Goal: Information Seeking & Learning: Learn about a topic

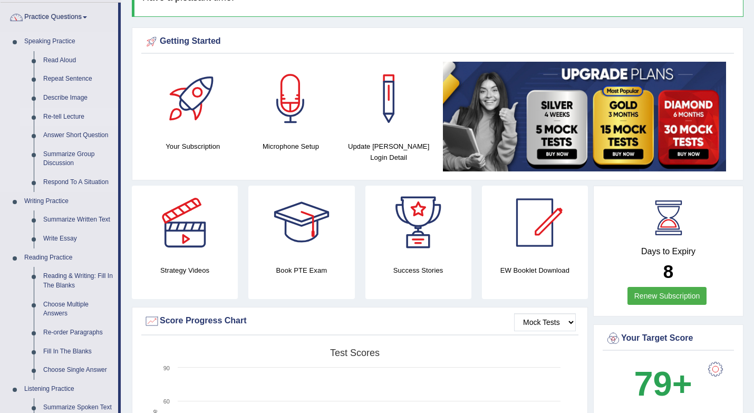
scroll to position [76, 0]
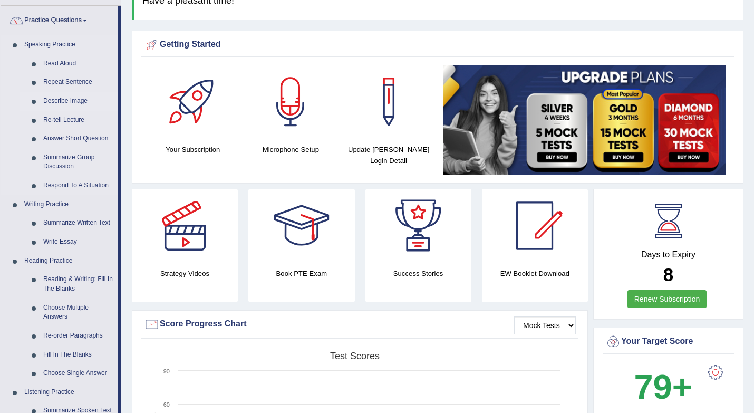
click at [59, 98] on link "Describe Image" at bounding box center [78, 101] width 80 height 19
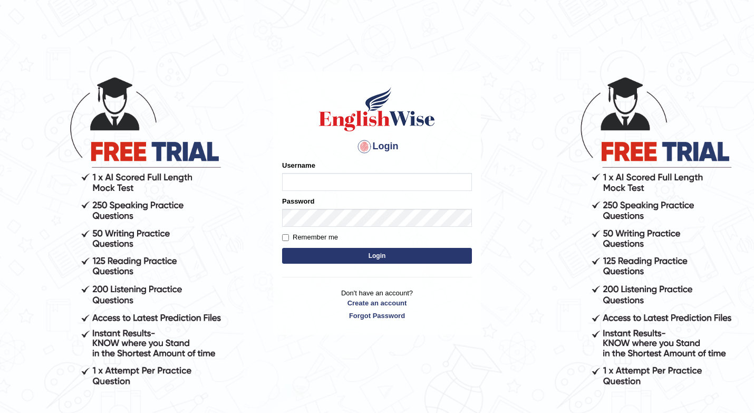
type input "shuja"
click at [324, 250] on button "Login" at bounding box center [377, 256] width 190 height 16
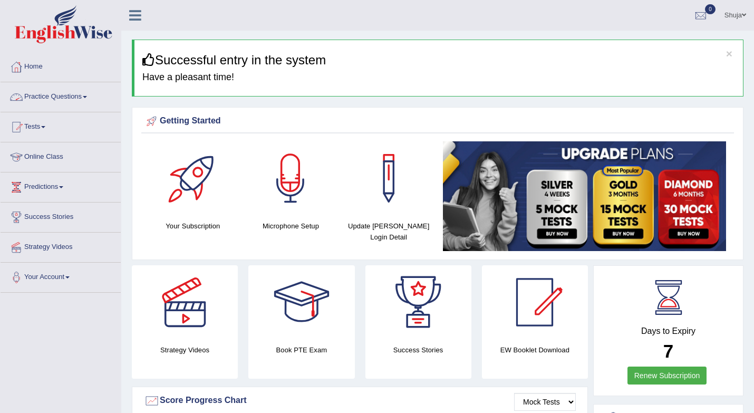
click at [80, 96] on link "Practice Questions" at bounding box center [61, 95] width 120 height 26
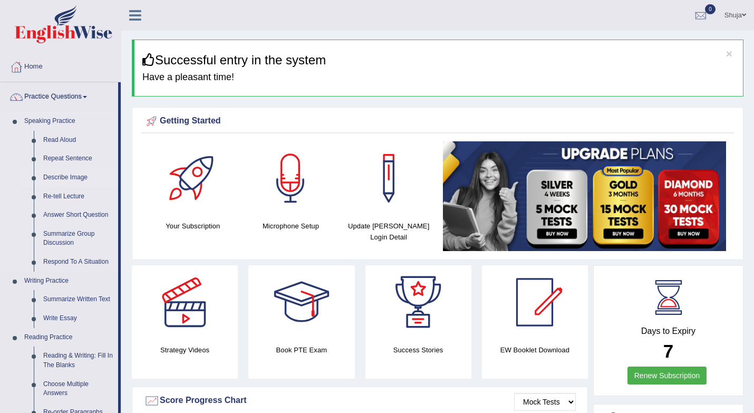
click at [73, 177] on link "Describe Image" at bounding box center [78, 177] width 80 height 19
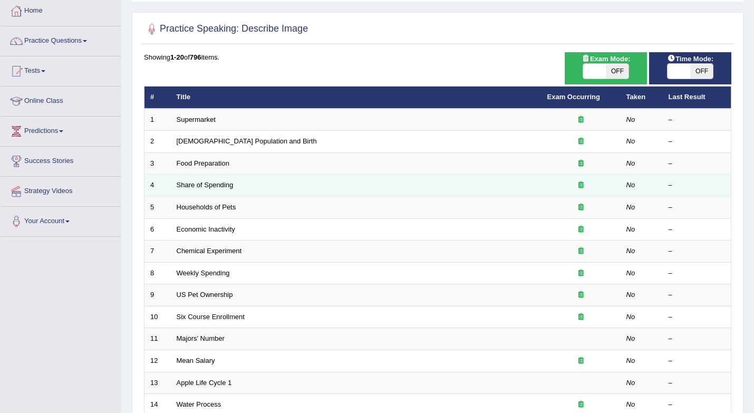
scroll to position [59, 0]
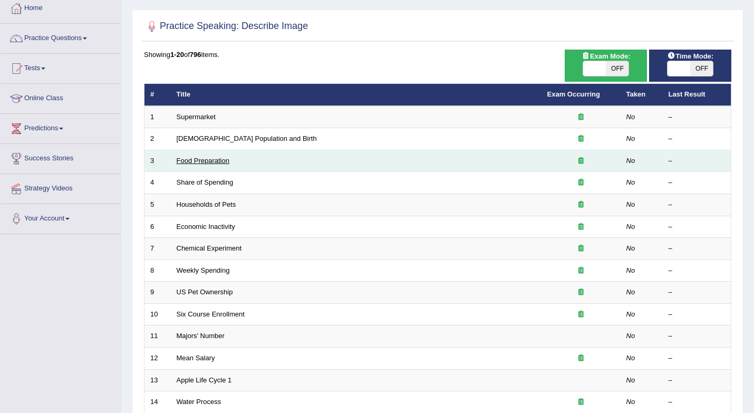
click at [220, 162] on link "Food Preparation" at bounding box center [203, 161] width 53 height 8
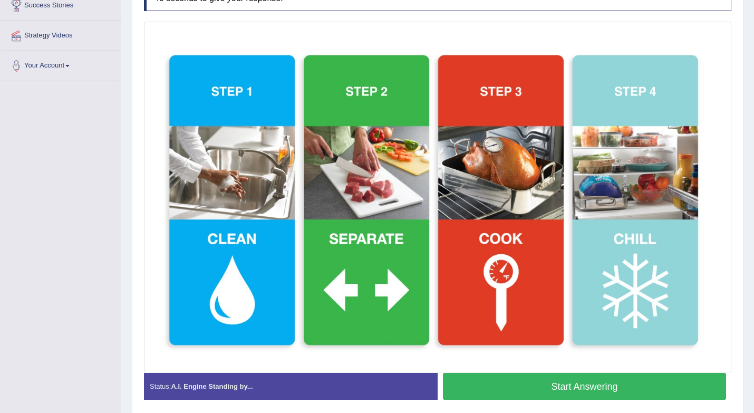
scroll to position [214, 0]
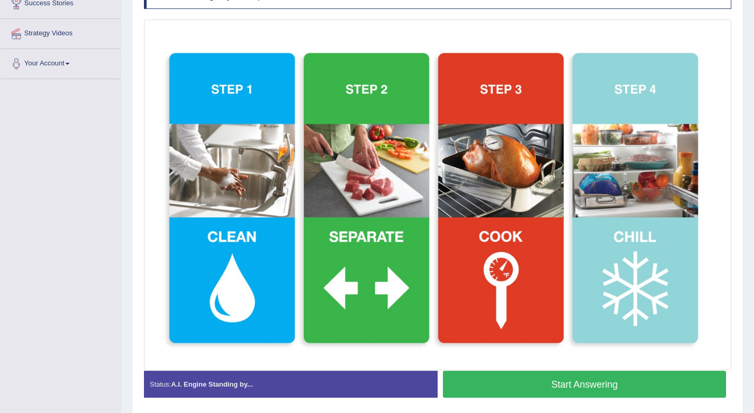
click at [540, 395] on button "Start Answering" at bounding box center [584, 384] width 283 height 27
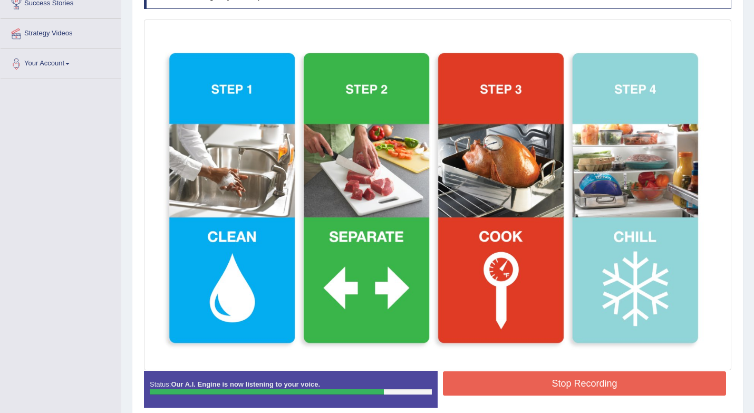
click at [540, 395] on button "Stop Recording" at bounding box center [584, 383] width 283 height 24
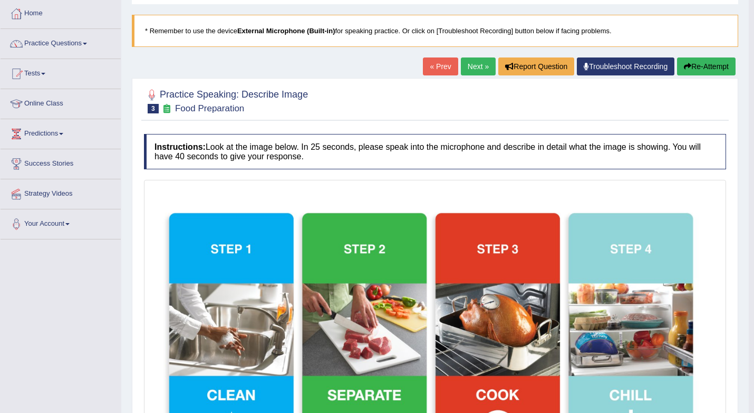
scroll to position [52, 0]
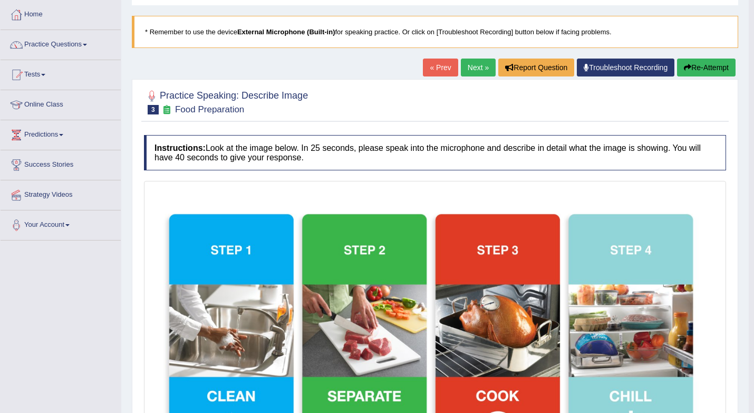
click at [712, 72] on button "Re-Attempt" at bounding box center [706, 68] width 59 height 18
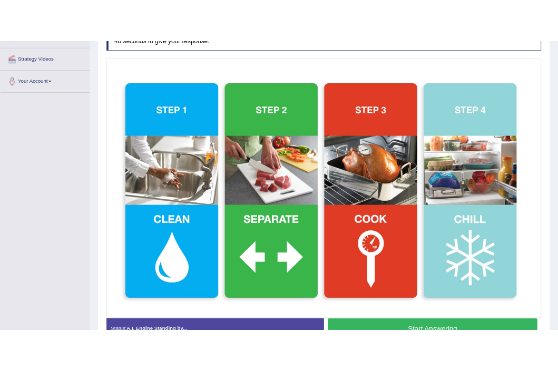
scroll to position [200, 0]
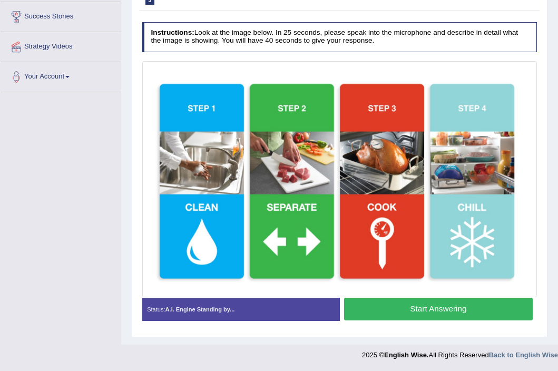
click at [414, 311] on button "Start Answering" at bounding box center [438, 309] width 189 height 23
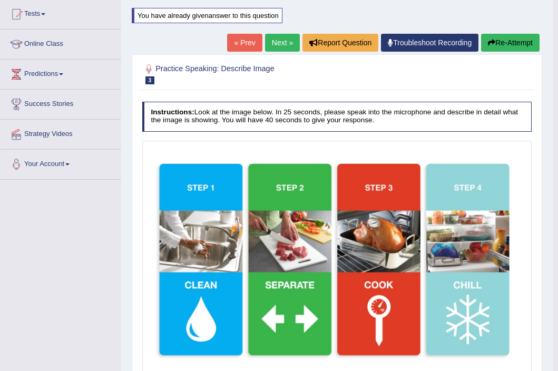
scroll to position [0, 0]
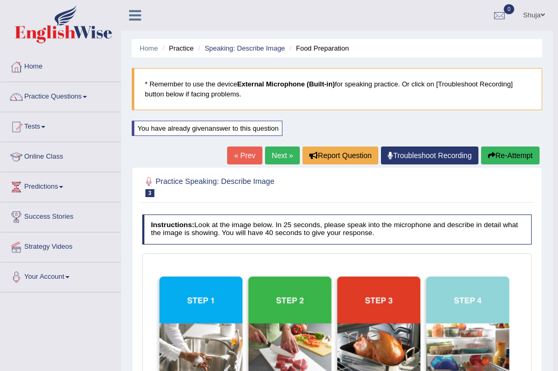
click at [278, 159] on link "Next »" at bounding box center [282, 156] width 35 height 18
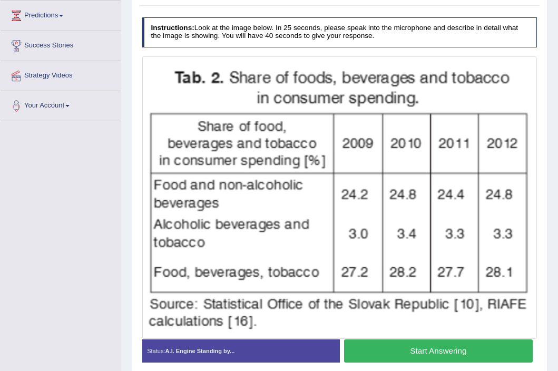
click at [446, 353] on button "Start Answering" at bounding box center [438, 351] width 189 height 23
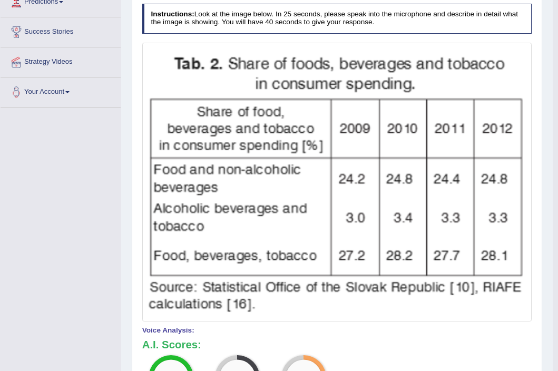
scroll to position [179, 0]
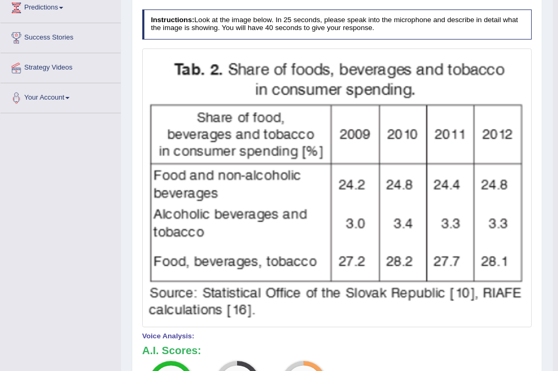
click at [312, 244] on img at bounding box center [336, 188] width 385 height 274
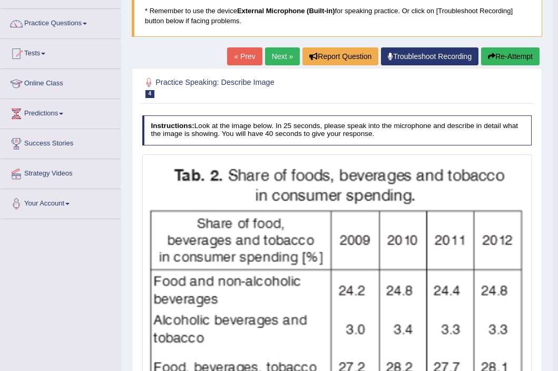
scroll to position [58, 0]
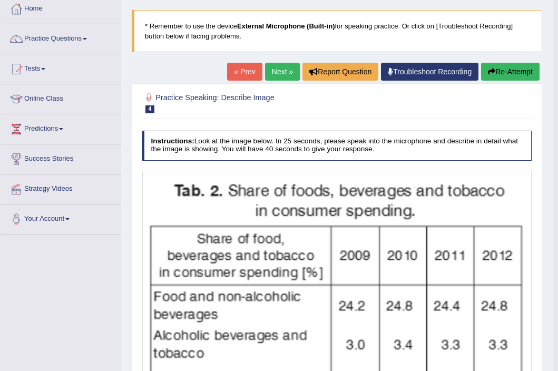
click at [498, 71] on button "Re-Attempt" at bounding box center [510, 72] width 59 height 18
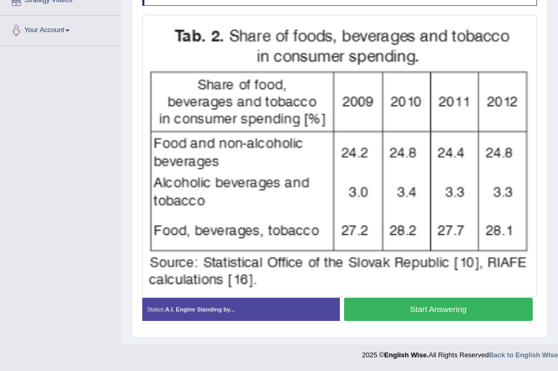
click at [391, 305] on button "Start Answering" at bounding box center [438, 309] width 189 height 23
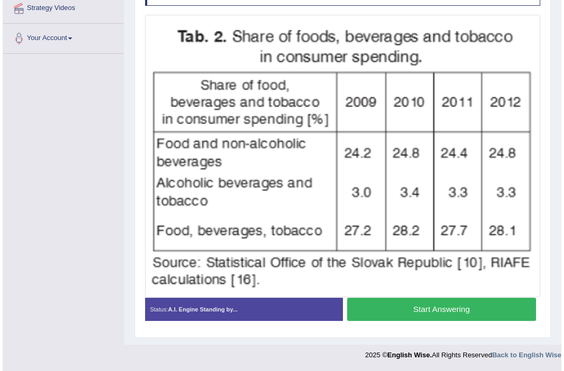
scroll to position [239, 0]
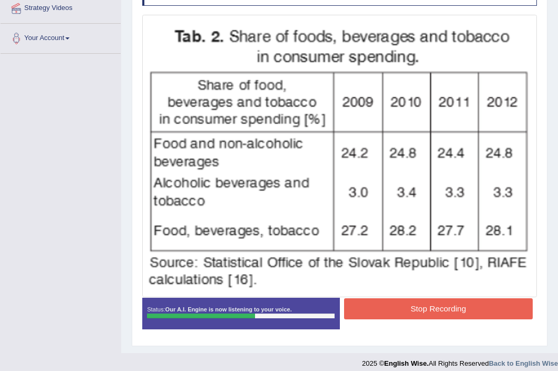
click at [394, 314] on button "Stop Recording" at bounding box center [438, 308] width 189 height 21
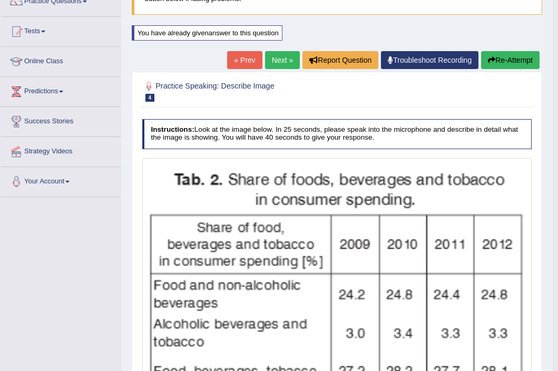
scroll to position [94, 0]
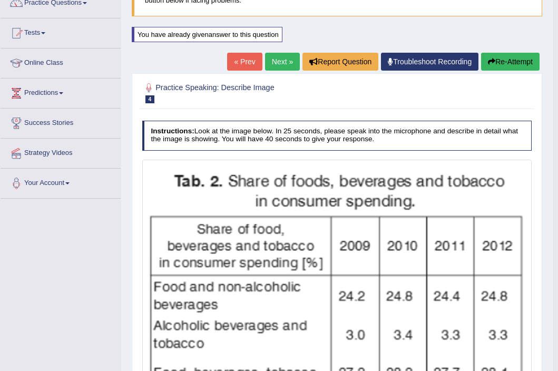
click at [273, 66] on link "Next »" at bounding box center [282, 62] width 35 height 18
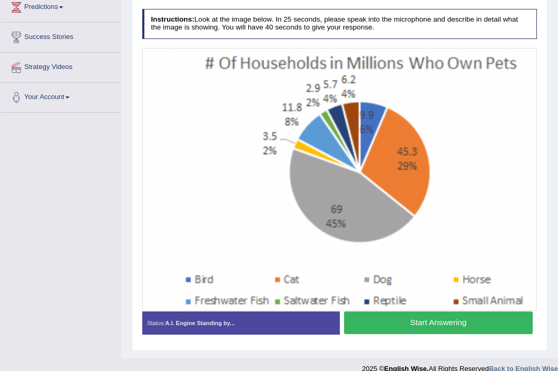
scroll to position [194, 0]
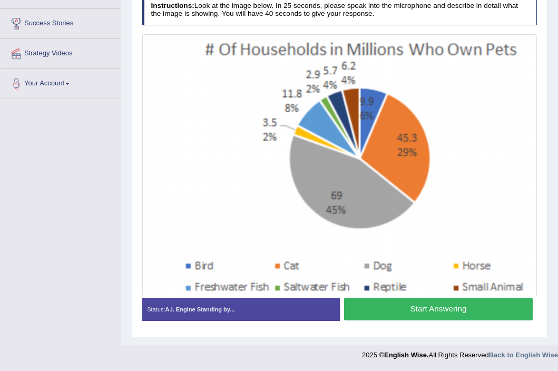
click at [396, 303] on button "Start Answering" at bounding box center [438, 309] width 189 height 23
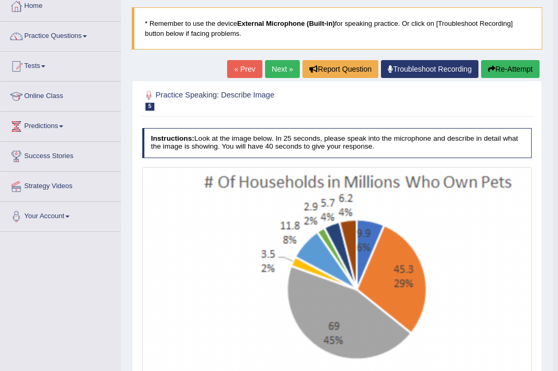
scroll to position [57, 0]
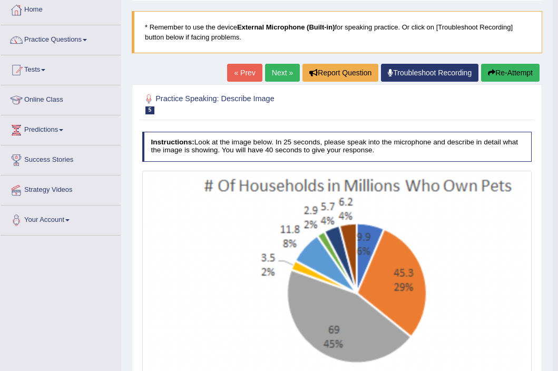
click at [500, 76] on button "Re-Attempt" at bounding box center [510, 73] width 59 height 18
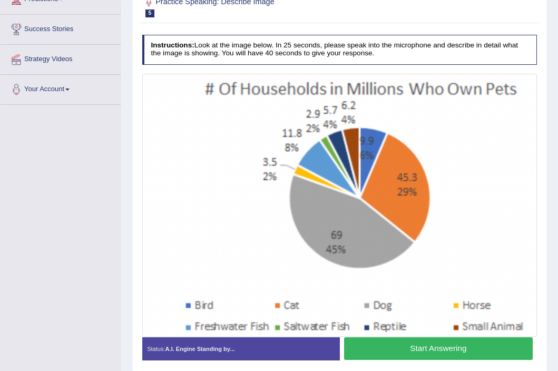
click at [418, 354] on button "Start Answering" at bounding box center [438, 348] width 189 height 23
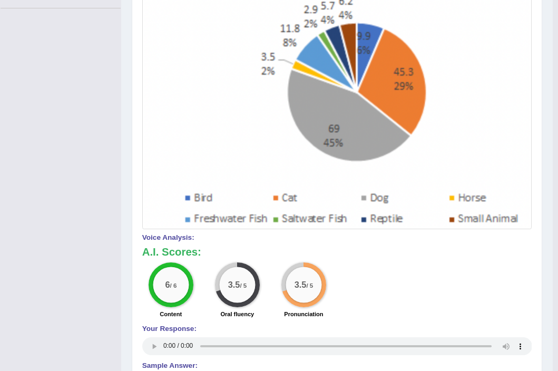
scroll to position [283, 0]
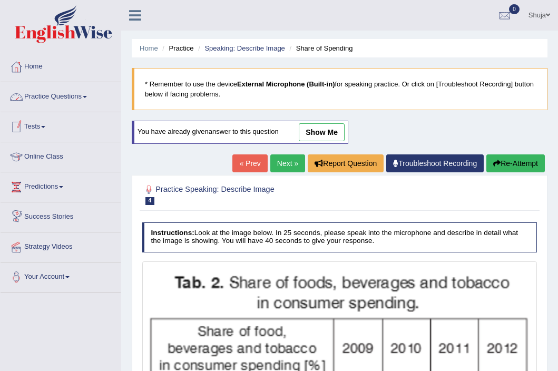
click at [86, 96] on link "Practice Questions" at bounding box center [61, 95] width 120 height 26
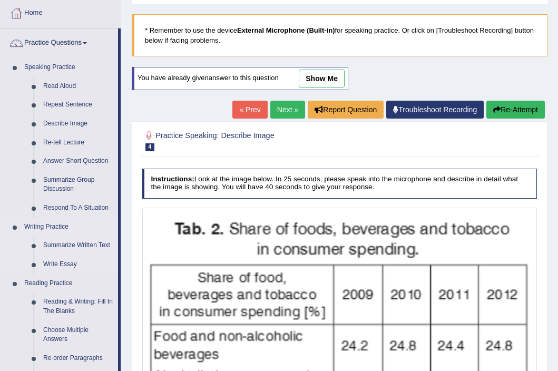
scroll to position [54, 0]
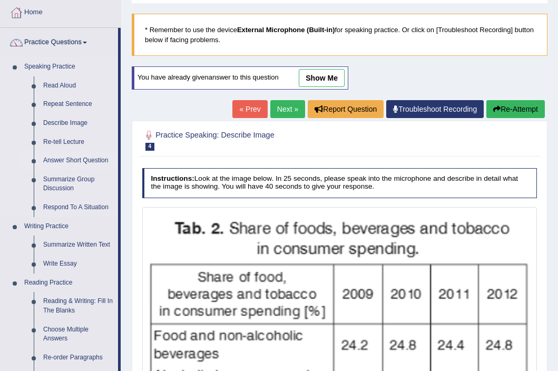
click at [80, 160] on link "Answer Short Question" at bounding box center [78, 160] width 80 height 19
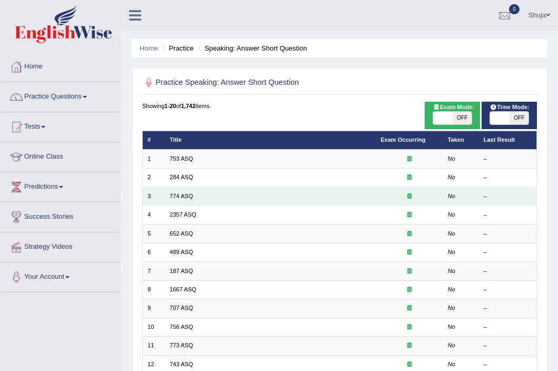
click at [197, 195] on td "774 ASQ" at bounding box center [270, 196] width 211 height 18
click at [188, 196] on link "774 ASQ" at bounding box center [181, 196] width 23 height 6
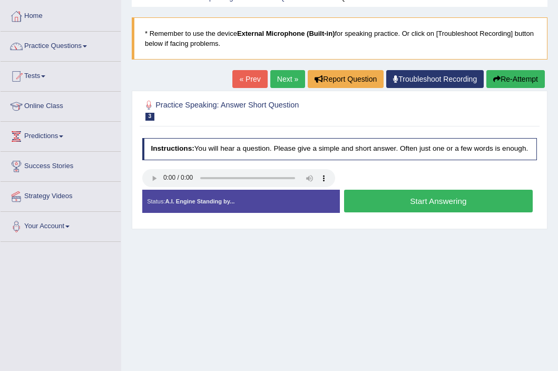
click at [432, 206] on button "Start Answering" at bounding box center [438, 201] width 189 height 23
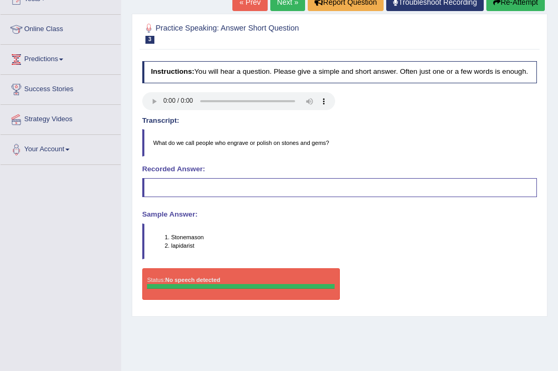
scroll to position [117, 0]
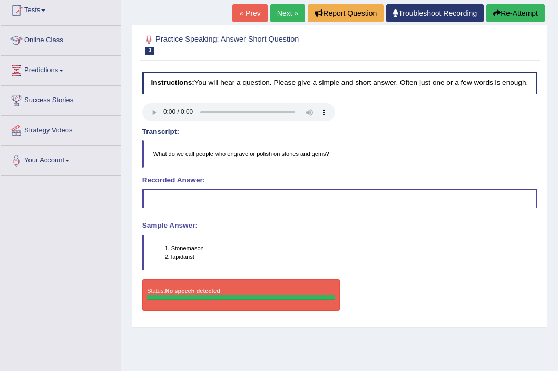
click at [289, 208] on blockquote at bounding box center [339, 198] width 395 height 19
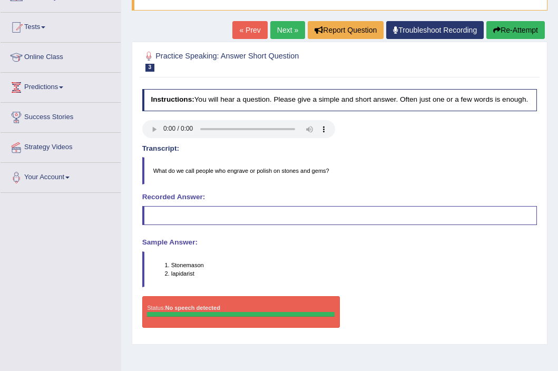
scroll to position [99, 0]
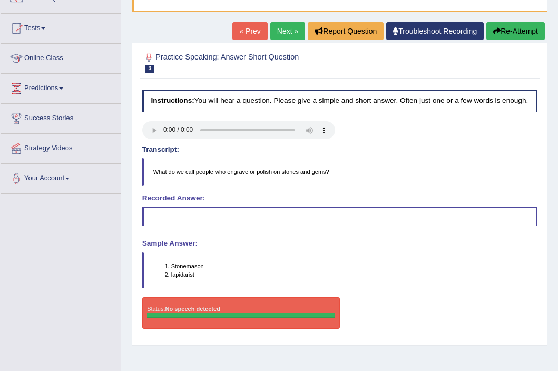
click at [239, 226] on blockquote at bounding box center [339, 216] width 395 height 19
click at [353, 217] on blockquote at bounding box center [339, 216] width 395 height 19
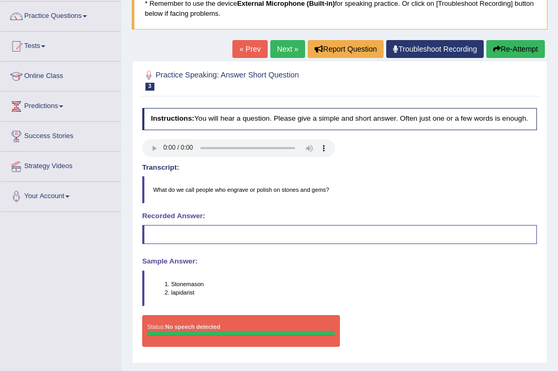
scroll to position [82, 0]
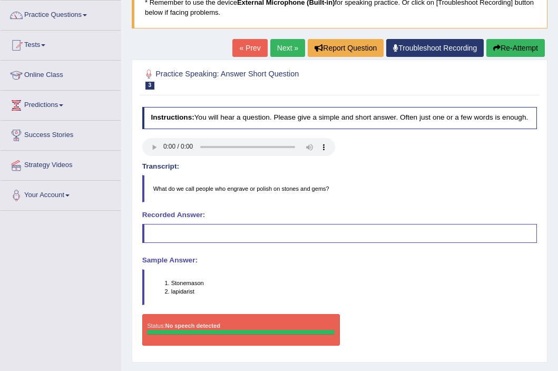
click at [510, 50] on button "Re-Attempt" at bounding box center [516, 48] width 59 height 18
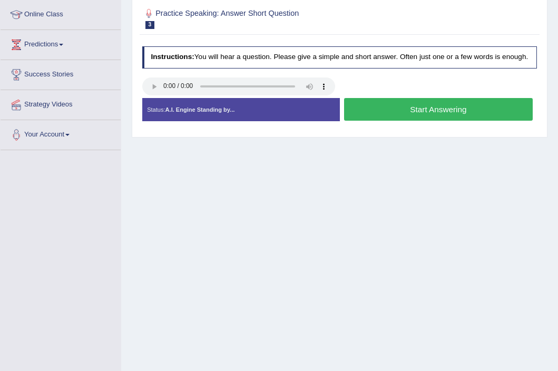
click at [421, 121] on button "Start Answering" at bounding box center [438, 109] width 189 height 23
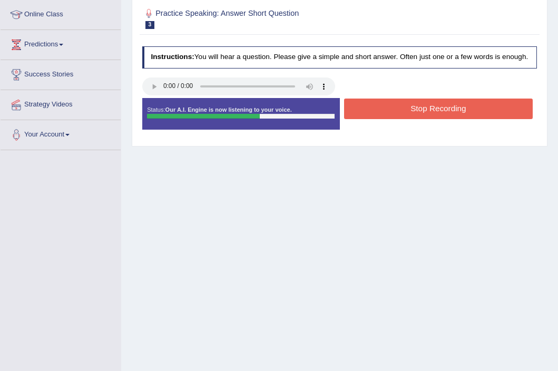
click at [421, 119] on button "Stop Recording" at bounding box center [438, 109] width 189 height 21
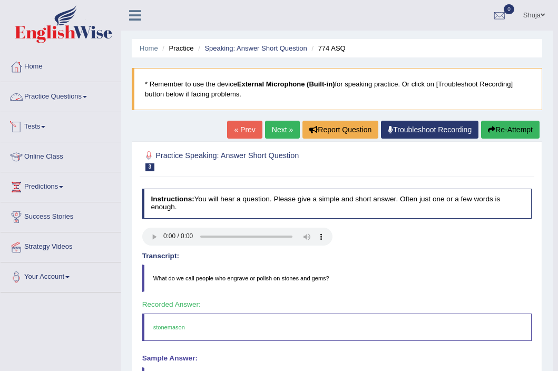
click at [99, 92] on link "Practice Questions" at bounding box center [61, 95] width 120 height 26
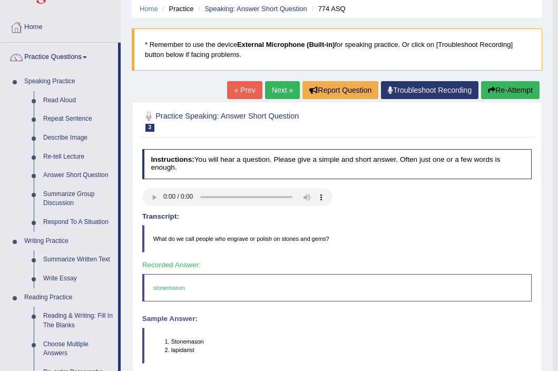
scroll to position [45, 0]
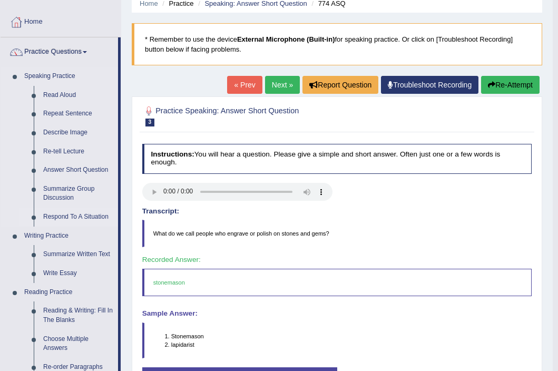
click at [85, 214] on link "Respond To A Situation" at bounding box center [78, 217] width 80 height 19
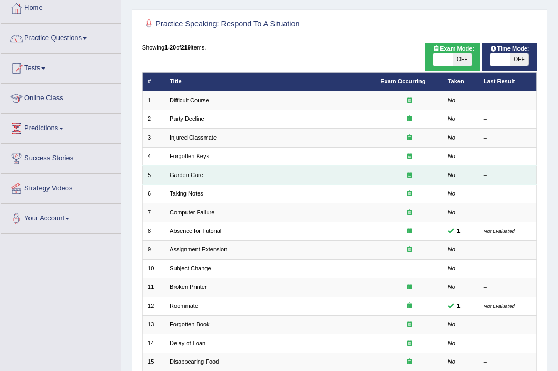
click at [190, 179] on td "Garden Care" at bounding box center [270, 175] width 211 height 18
click at [190, 176] on link "Garden Care" at bounding box center [187, 175] width 34 height 6
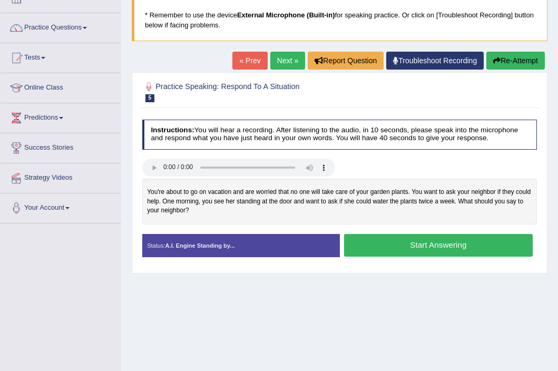
click at [437, 250] on button "Start Answering" at bounding box center [438, 245] width 189 height 23
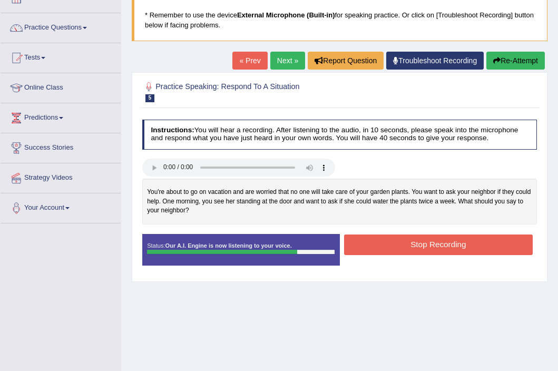
click at [437, 250] on button "Stop Recording" at bounding box center [438, 245] width 189 height 21
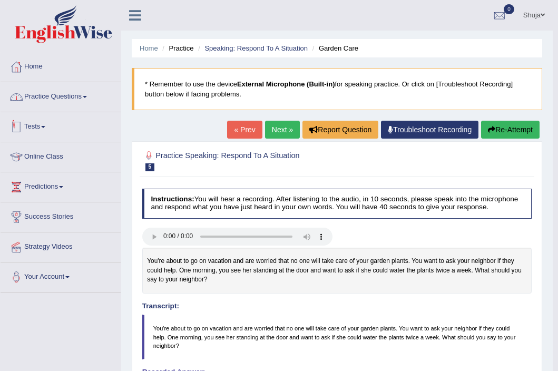
click at [102, 103] on link "Practice Questions" at bounding box center [61, 95] width 120 height 26
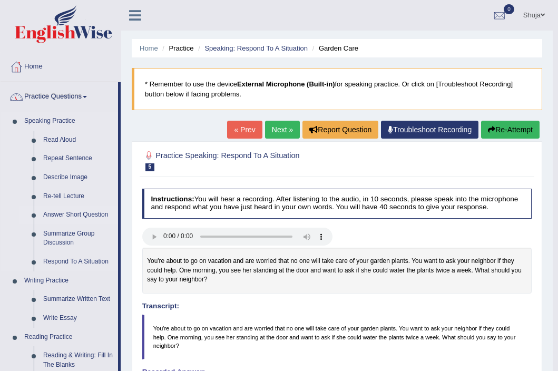
scroll to position [43, 0]
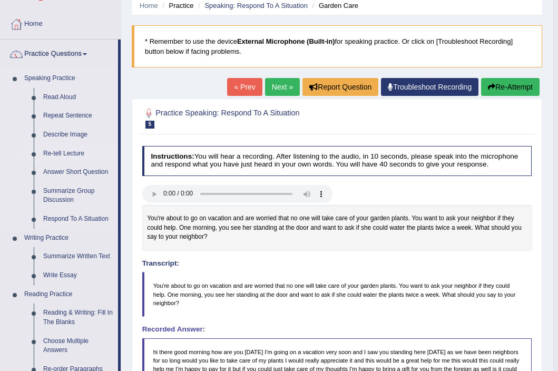
click at [76, 152] on link "Re-tell Lecture" at bounding box center [78, 153] width 80 height 19
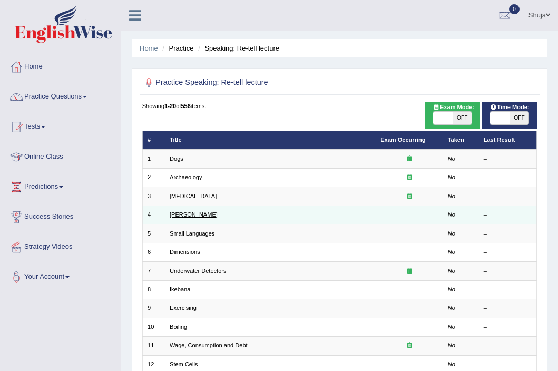
click at [181, 216] on link "[PERSON_NAME]" at bounding box center [194, 214] width 48 height 6
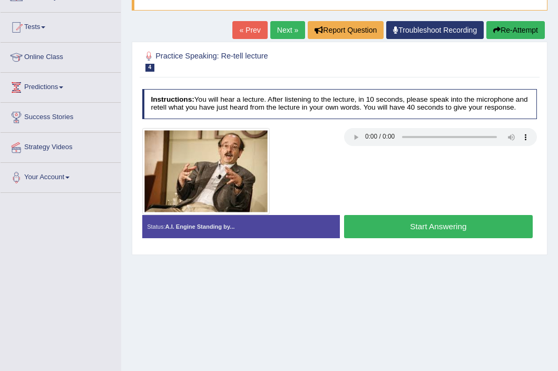
scroll to position [101, 0]
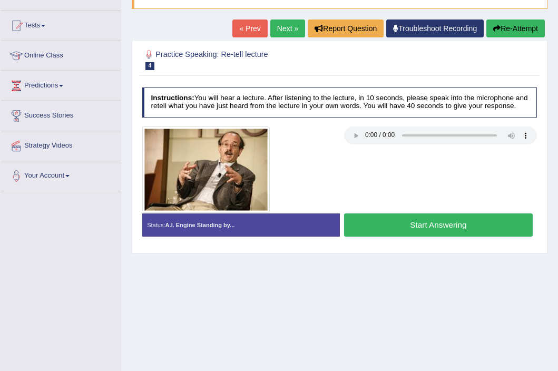
click at [471, 228] on button "Start Answering" at bounding box center [438, 225] width 189 height 23
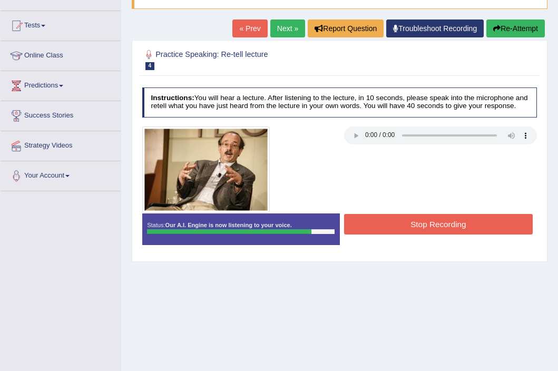
click at [471, 228] on button "Stop Recording" at bounding box center [438, 224] width 189 height 21
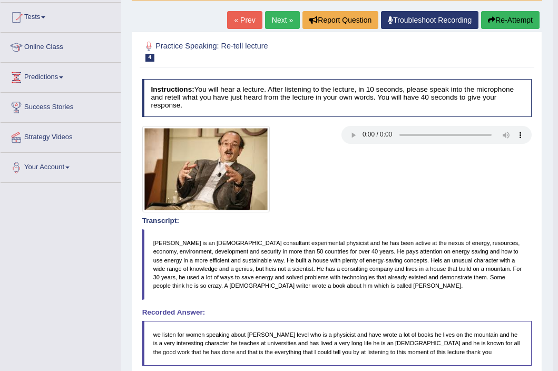
scroll to position [23, 0]
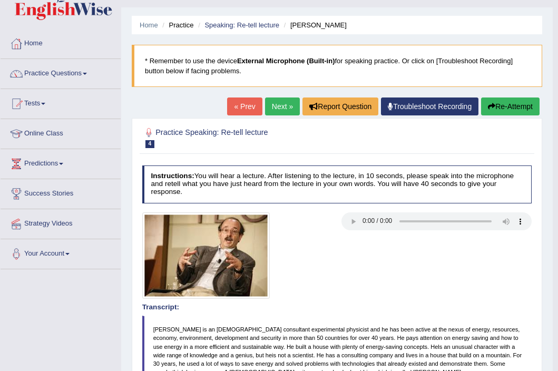
click at [281, 113] on link "Next »" at bounding box center [282, 107] width 35 height 18
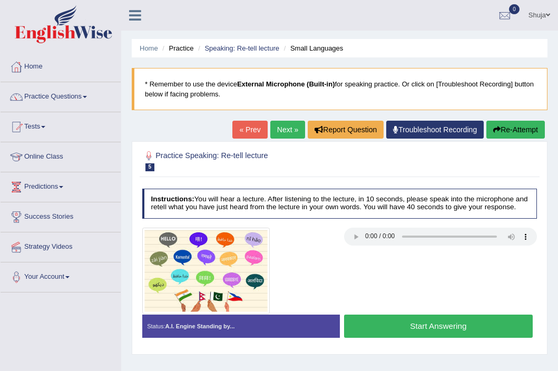
click at [441, 329] on button "Start Answering" at bounding box center [438, 326] width 189 height 23
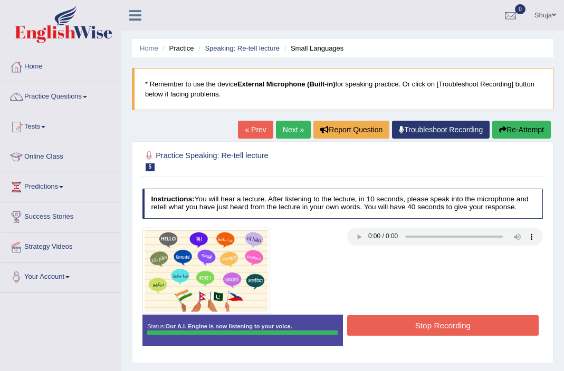
click at [0, 0] on h4 "Transcript:" at bounding box center [0, 0] width 0 height 0
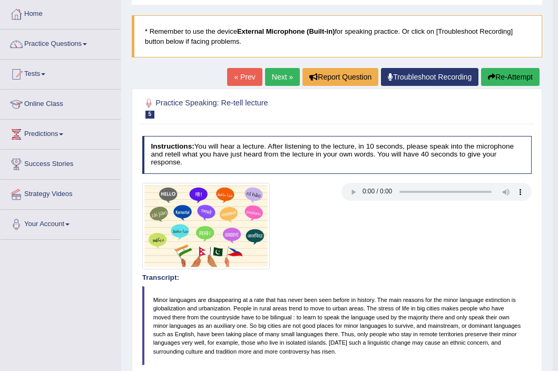
scroll to position [51, 0]
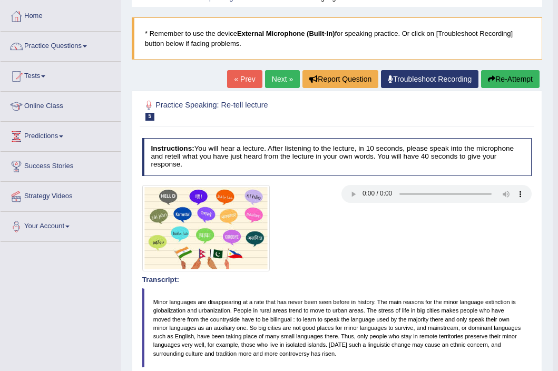
click at [278, 76] on link "Next »" at bounding box center [282, 79] width 35 height 18
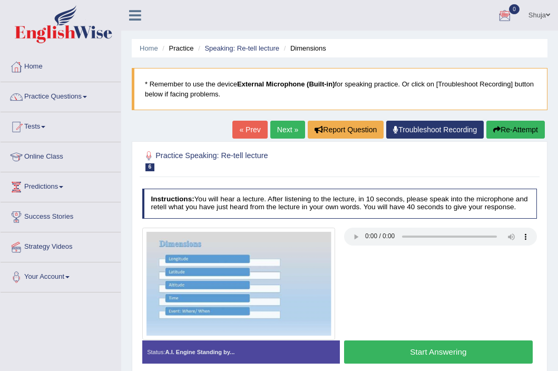
click at [489, 354] on button "Start Answering" at bounding box center [438, 352] width 189 height 23
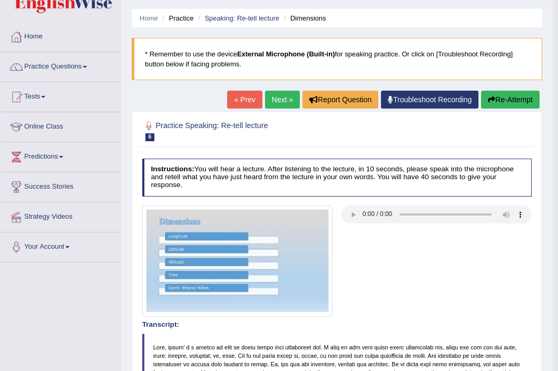
scroll to position [9, 0]
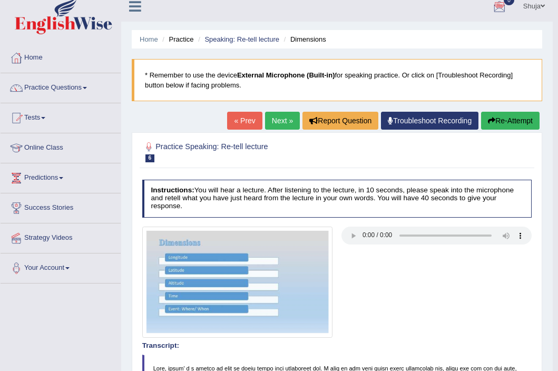
click at [286, 120] on link "Next »" at bounding box center [282, 121] width 35 height 18
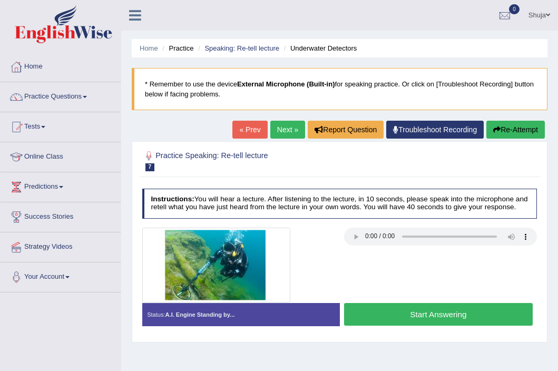
click at [475, 326] on button "Start Answering" at bounding box center [438, 314] width 189 height 23
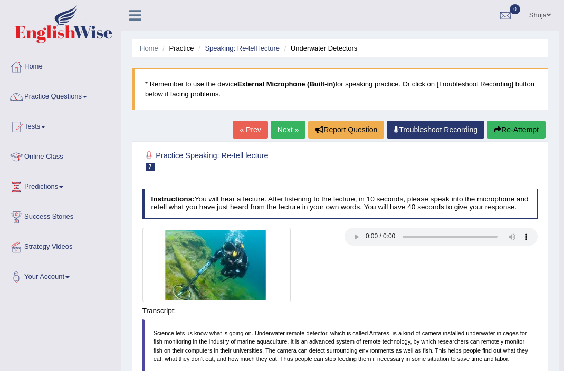
click at [504, 316] on body "Toggle navigation Home Practice Questions Speaking Practice Read Aloud Repeat S…" at bounding box center [282, 185] width 564 height 371
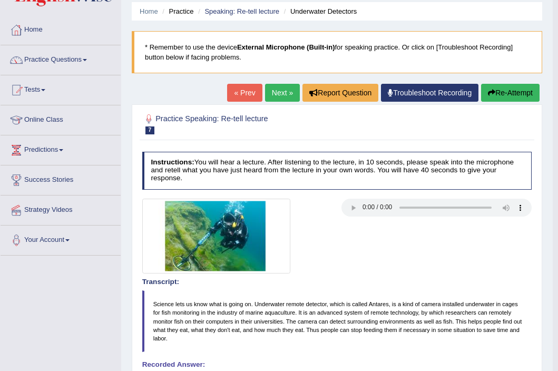
scroll to position [40, 0]
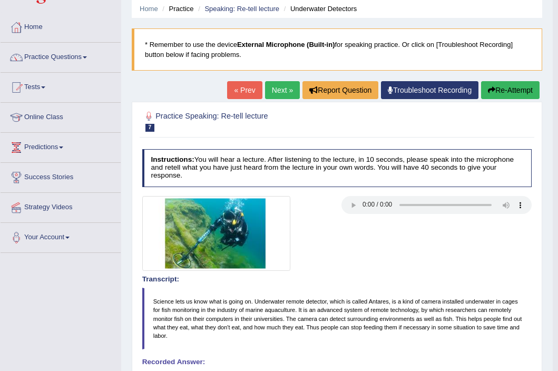
click at [504, 95] on button "Re-Attempt" at bounding box center [510, 90] width 59 height 18
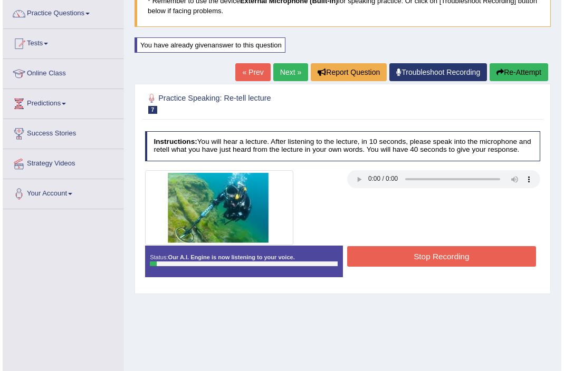
scroll to position [44, 0]
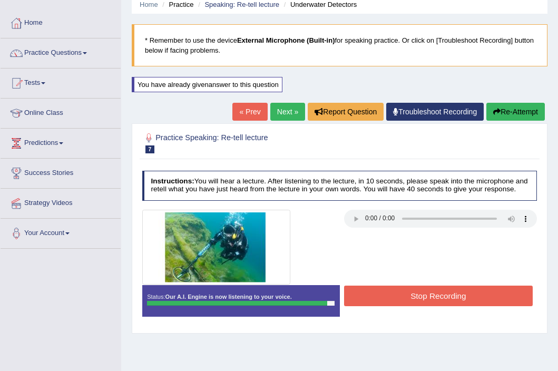
click at [412, 285] on div at bounding box center [340, 247] width 404 height 75
click at [412, 298] on button "Stop Recording" at bounding box center [438, 296] width 189 height 21
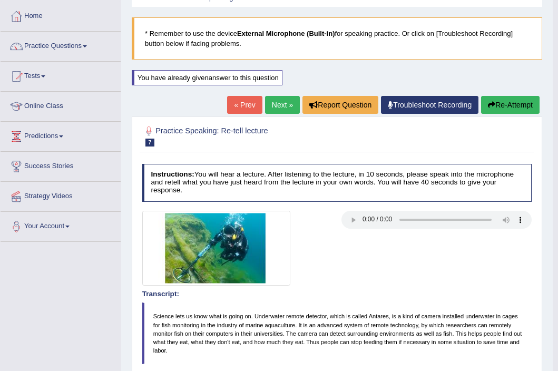
scroll to position [0, 0]
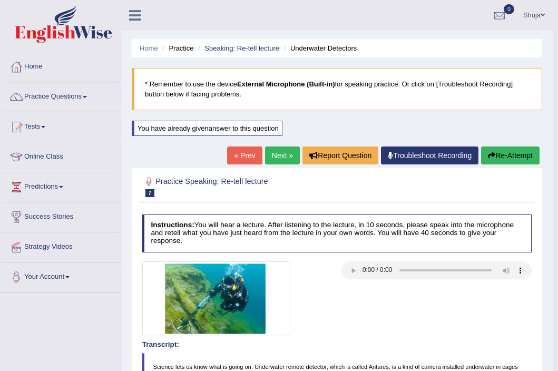
click at [59, 100] on link "Practice Questions" at bounding box center [61, 95] width 120 height 26
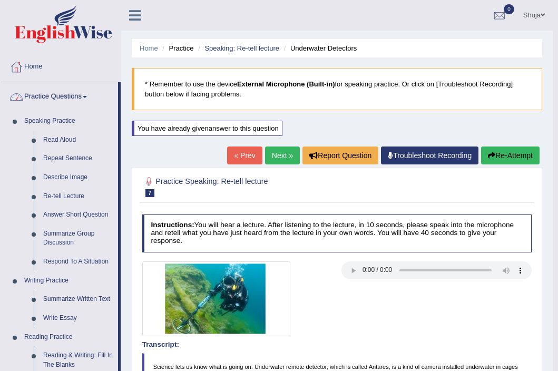
click at [37, 66] on link "Home" at bounding box center [61, 65] width 120 height 26
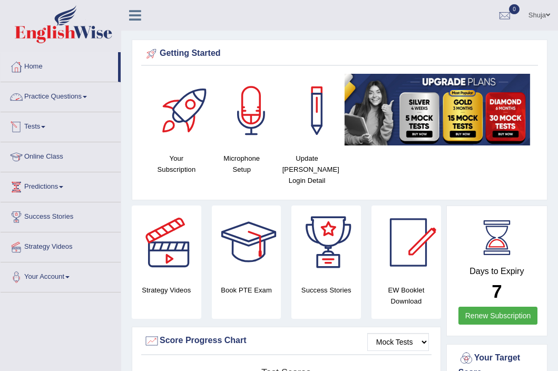
click at [53, 131] on link "Tests" at bounding box center [61, 125] width 120 height 26
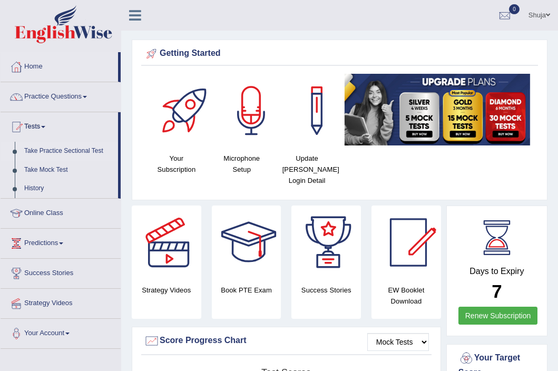
click at [53, 151] on link "Take Practice Sectional Test" at bounding box center [69, 151] width 99 height 19
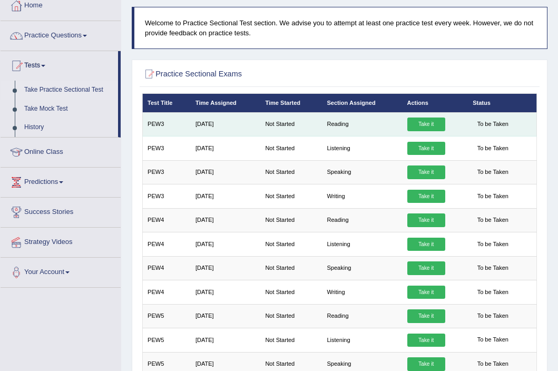
click at [430, 130] on link "Take it" at bounding box center [427, 125] width 38 height 14
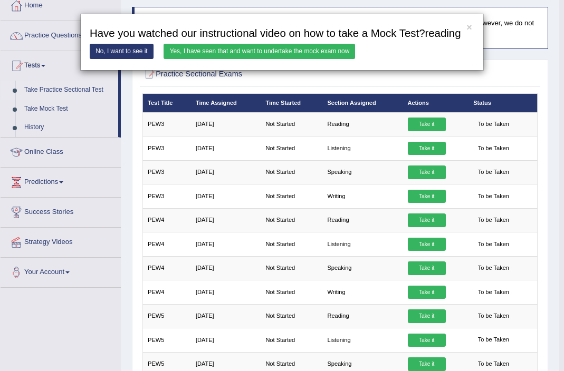
click at [233, 59] on link "Yes, I have seen that and want to undertake the mock exam now" at bounding box center [258, 51] width 191 height 15
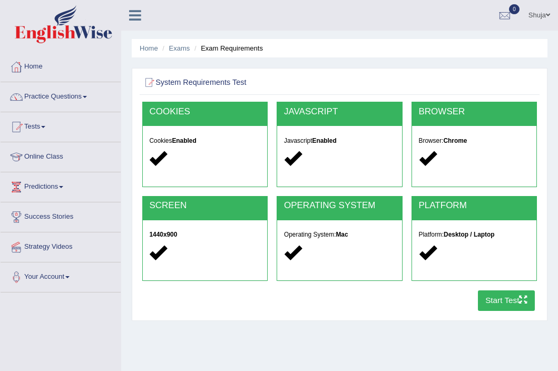
click at [514, 297] on button "Start Test" at bounding box center [506, 301] width 57 height 21
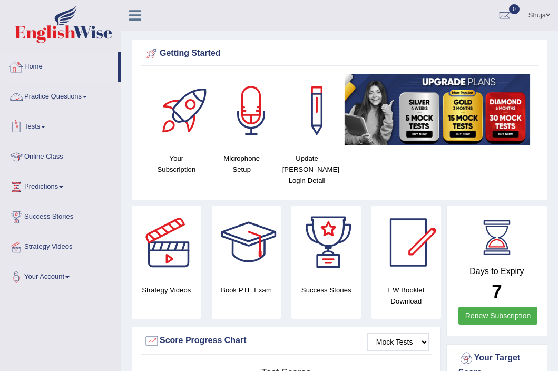
click at [52, 93] on link "Practice Questions" at bounding box center [61, 95] width 120 height 26
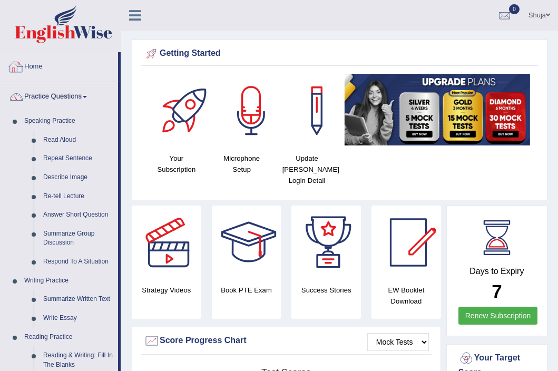
click at [38, 68] on link "Home" at bounding box center [60, 65] width 118 height 26
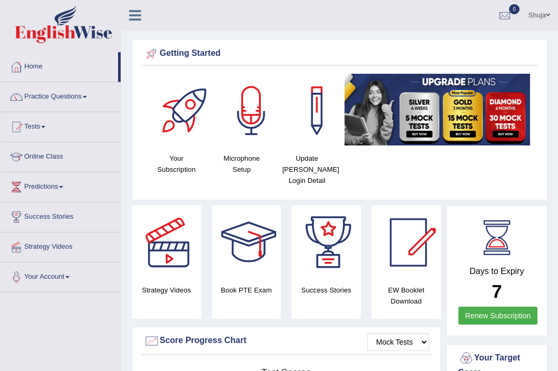
click at [41, 126] on link "Tests" at bounding box center [61, 125] width 120 height 26
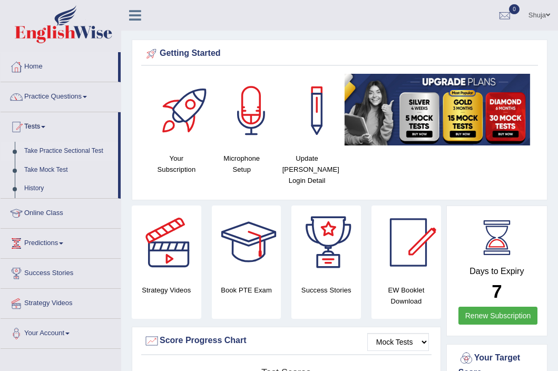
click at [56, 151] on link "Take Practice Sectional Test" at bounding box center [69, 151] width 99 height 19
